Goal: Information Seeking & Learning: Learn about a topic

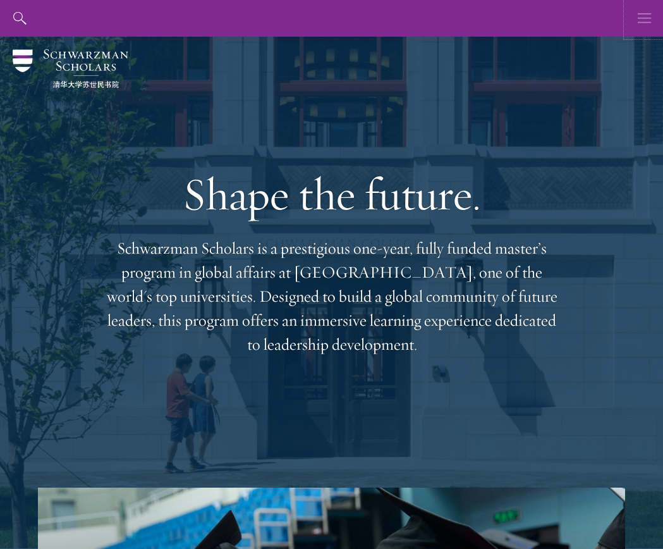
click at [654, 7] on button "button" at bounding box center [645, 18] width 37 height 37
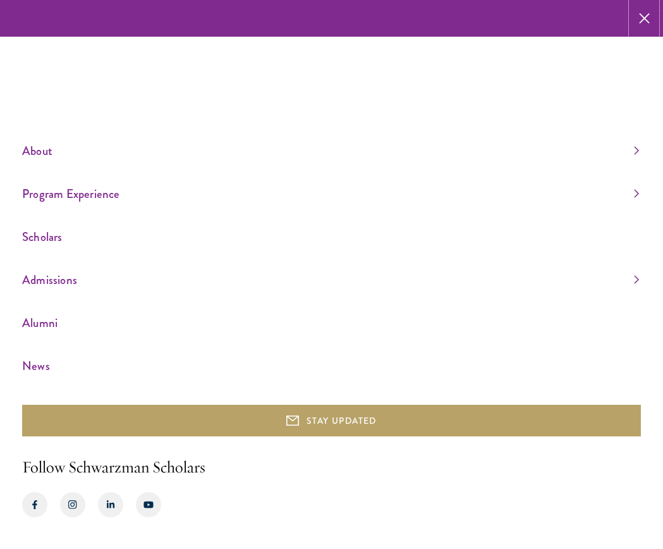
click at [640, 25] on icon "button" at bounding box center [644, 18] width 11 height 37
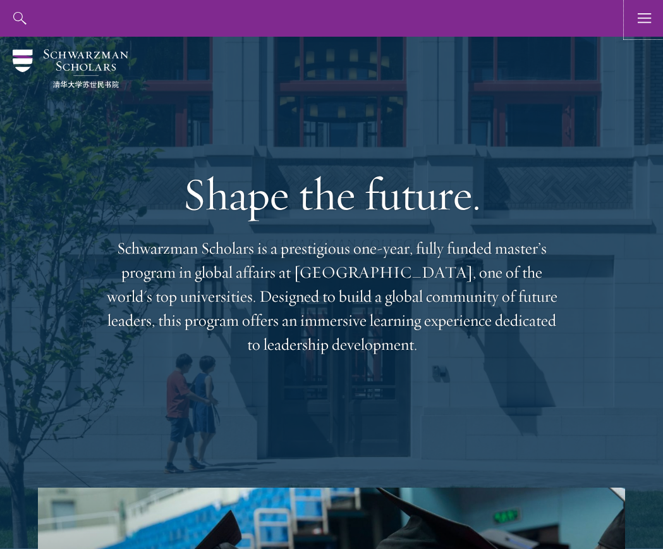
drag, startPoint x: 661, startPoint y: 26, endPoint x: 669, endPoint y: 30, distance: 9.1
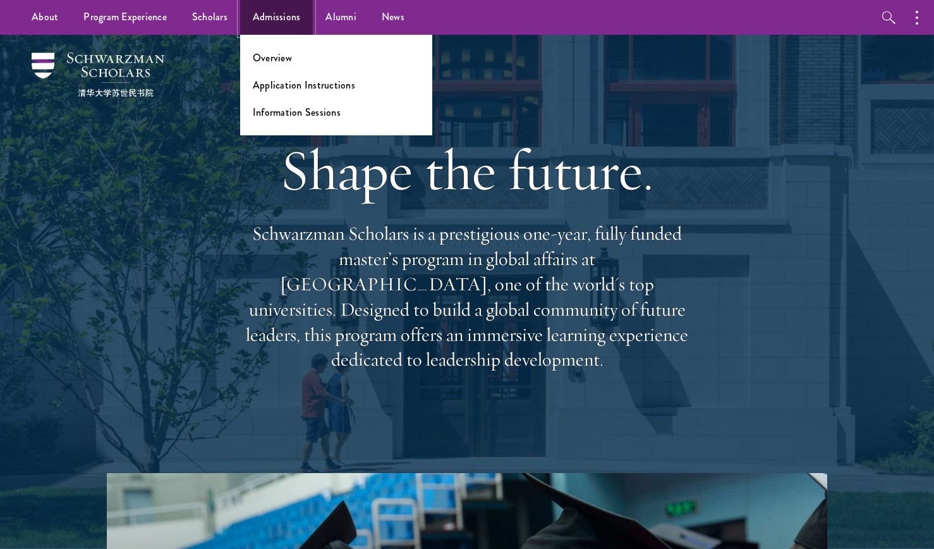
click at [258, 25] on link "Admissions" at bounding box center [276, 17] width 73 height 35
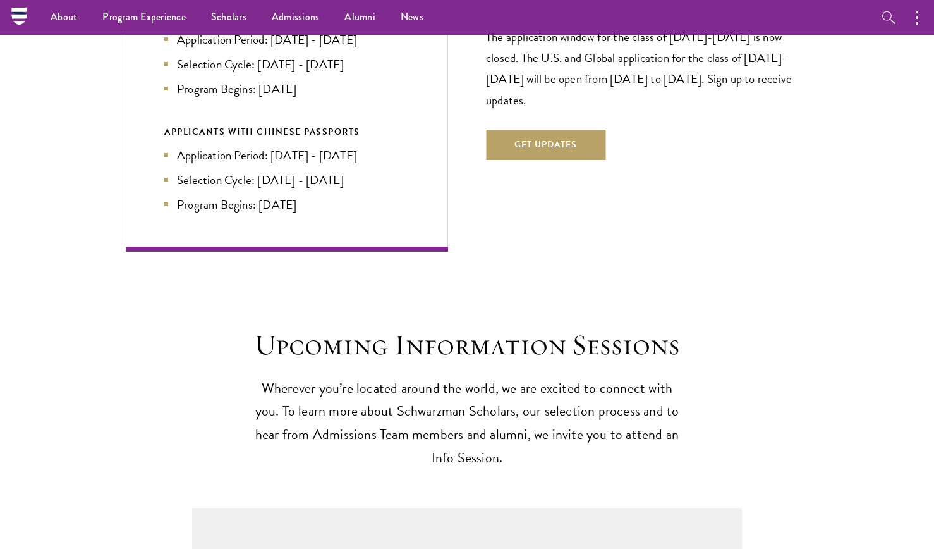
scroll to position [2705, 0]
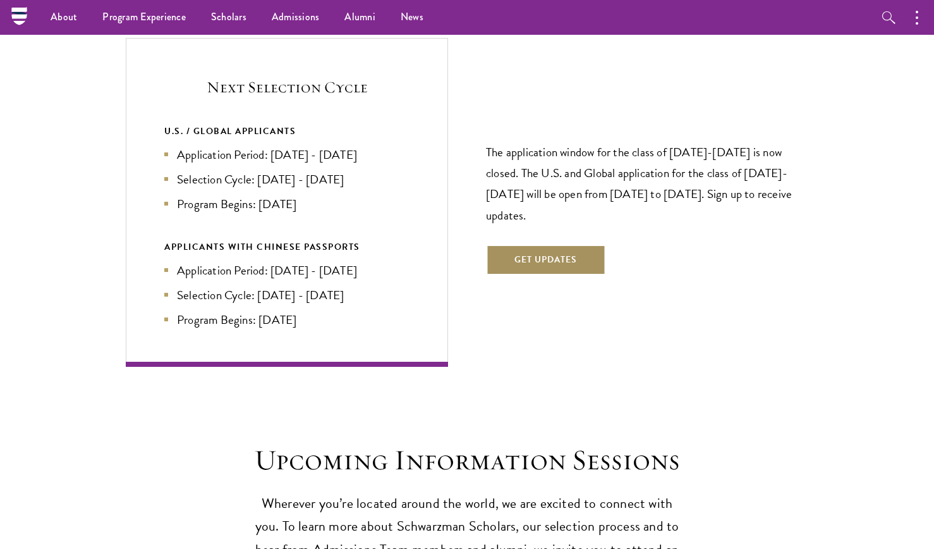
click at [522, 245] on button "Get Updates" at bounding box center [545, 260] width 119 height 30
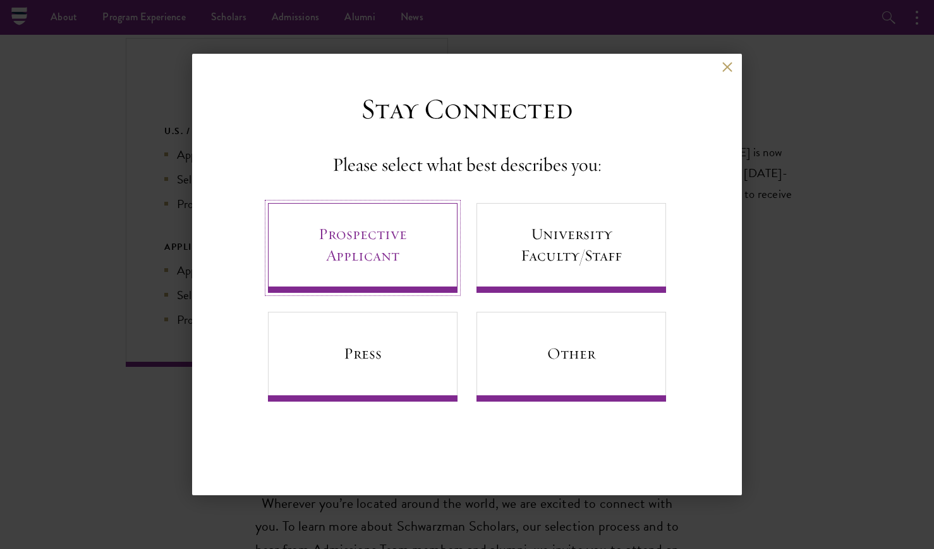
click at [423, 211] on link "Prospective Applicant" at bounding box center [363, 248] width 190 height 90
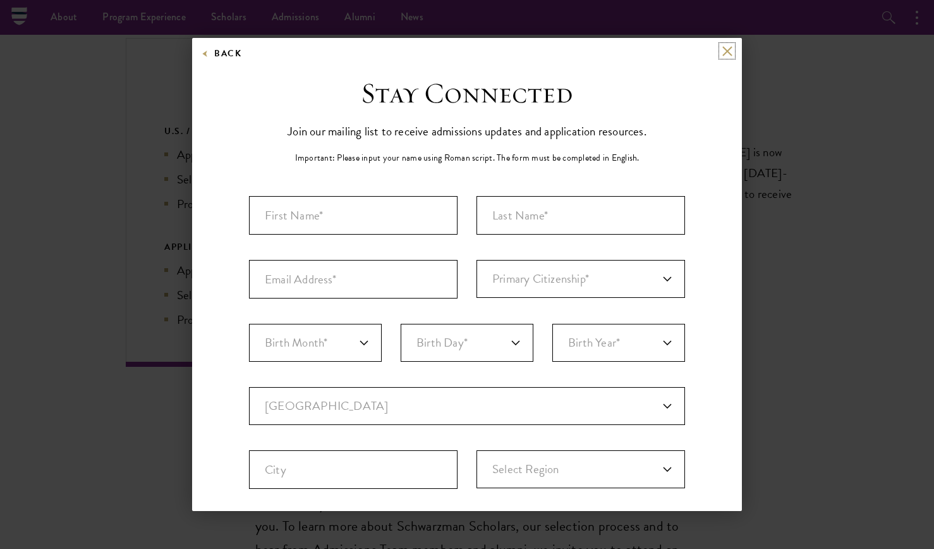
click at [730, 51] on button at bounding box center [727, 51] width 11 height 11
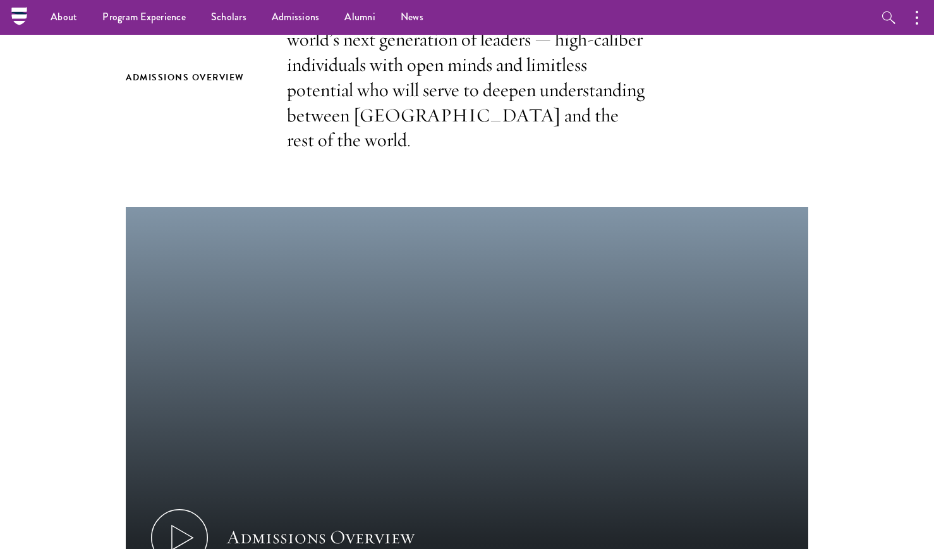
scroll to position [235, 0]
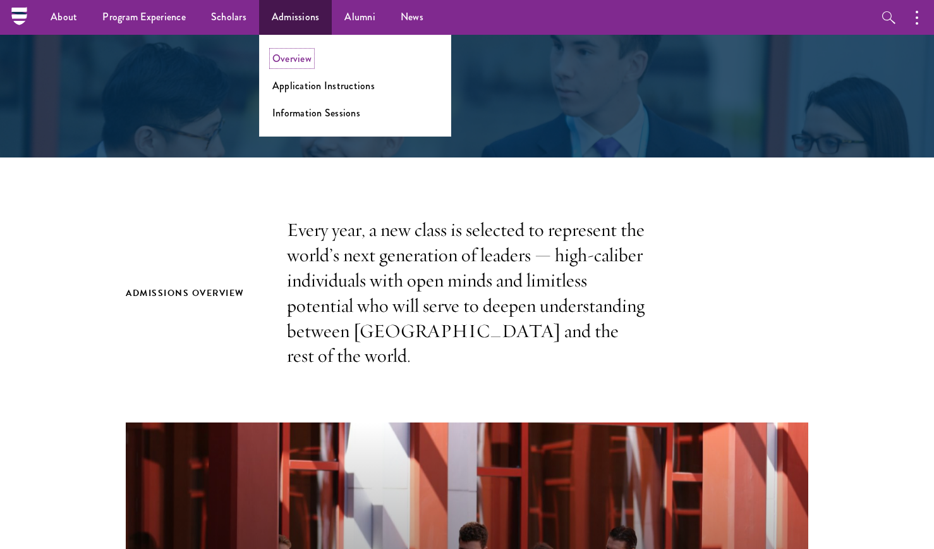
click at [305, 63] on link "Overview" at bounding box center [292, 58] width 39 height 15
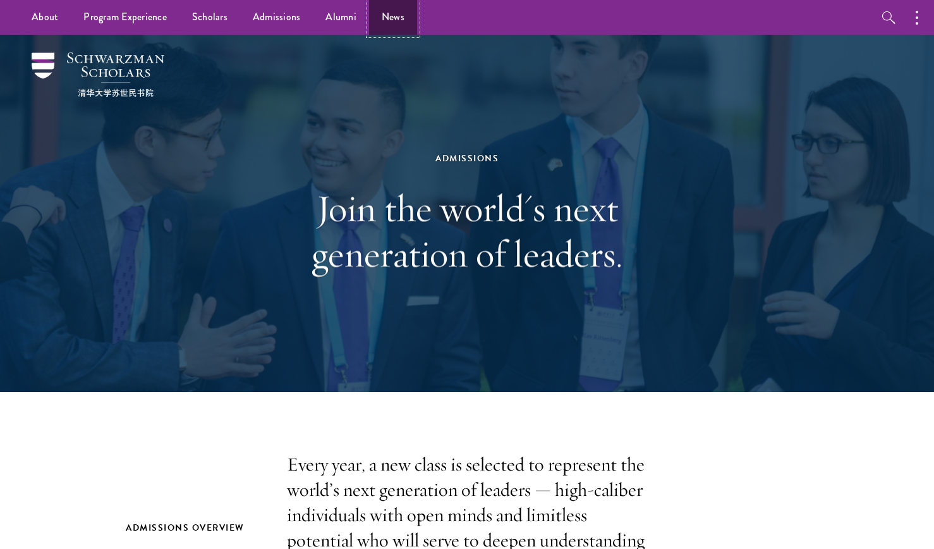
click at [396, 19] on link "News" at bounding box center [393, 17] width 48 height 35
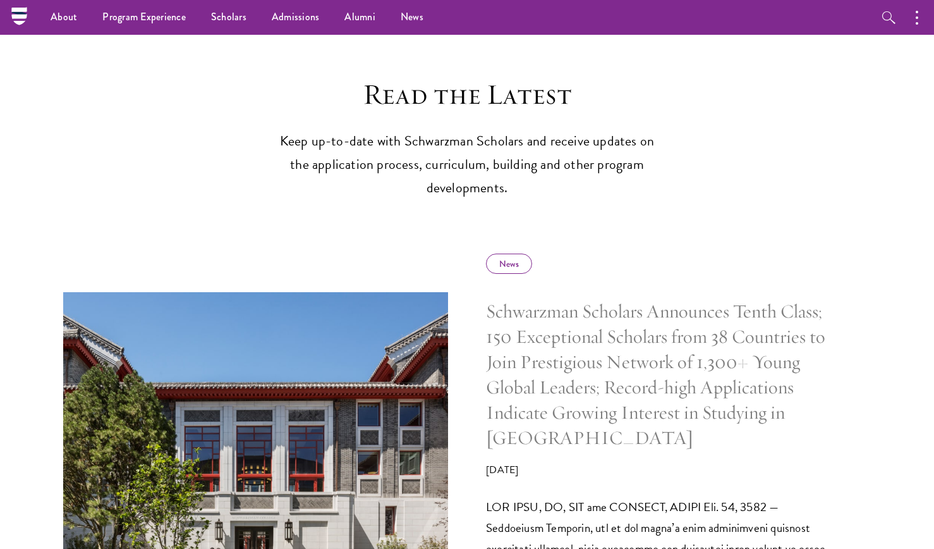
scroll to position [381, 0]
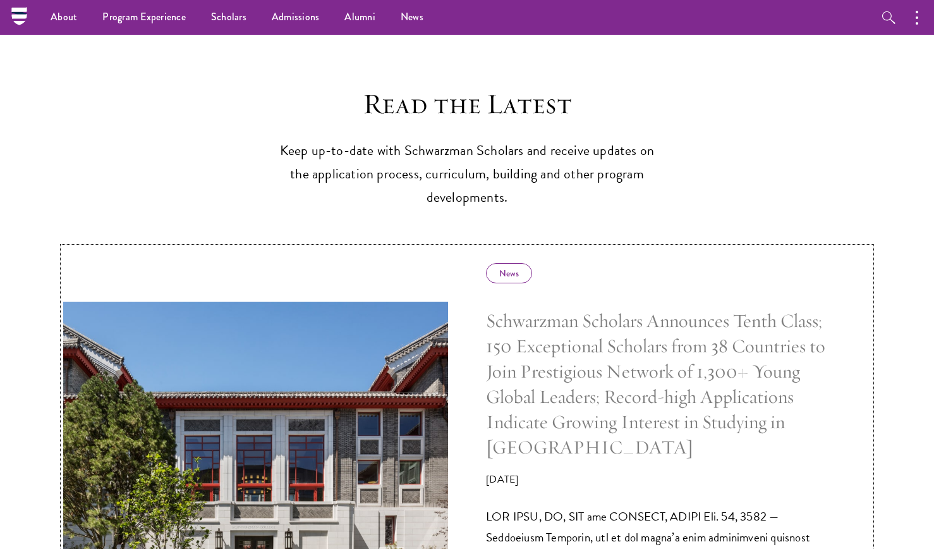
click at [503, 267] on div "News" at bounding box center [509, 273] width 46 height 20
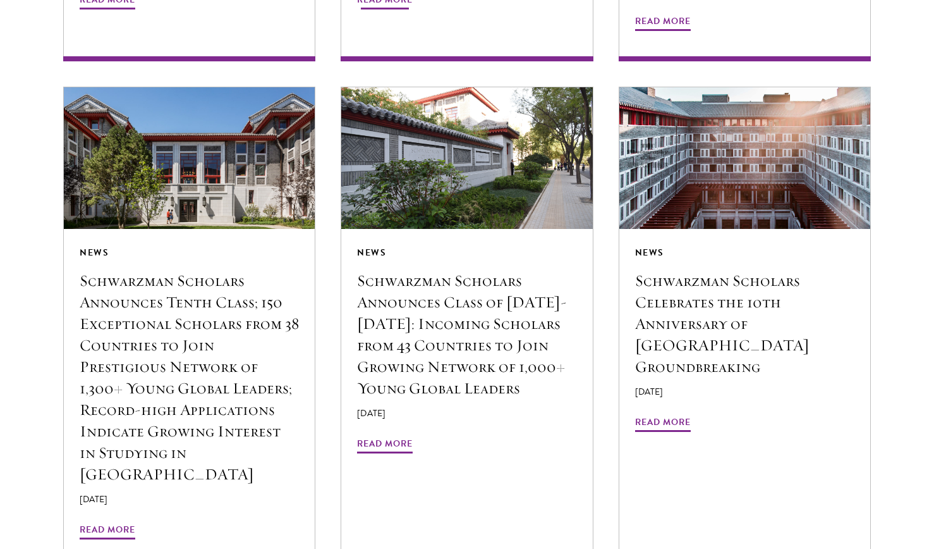
scroll to position [1429, 0]
